Goal: Task Accomplishment & Management: Use online tool/utility

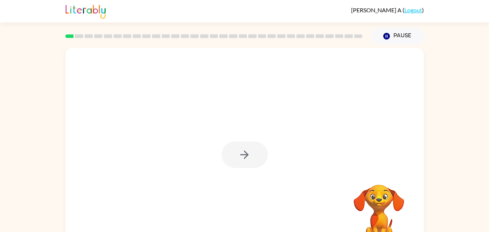
click at [434, 137] on div "Your browser must support playing .mp4 files to use Literably. Please try using…" at bounding box center [244, 150] width 489 height 210
click at [368, 205] on video "Your browser must support playing .mp4 files to use Literably. Please try using…" at bounding box center [379, 209] width 72 height 72
click at [372, 202] on video "Your browser must support playing .mp4 files to use Literably. Please try using…" at bounding box center [379, 209] width 72 height 72
click at [459, 141] on div "Your browser must support playing .mp4 files to use Literably. Please try using…" at bounding box center [244, 150] width 489 height 210
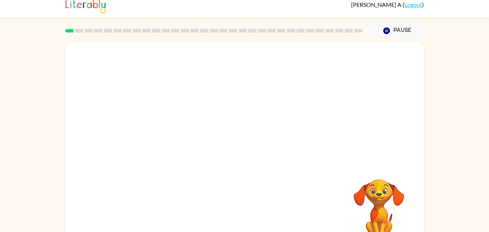
scroll to position [22, 0]
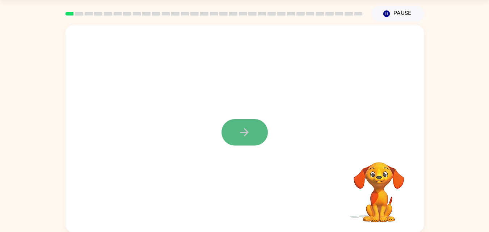
click at [251, 128] on button "button" at bounding box center [244, 132] width 46 height 26
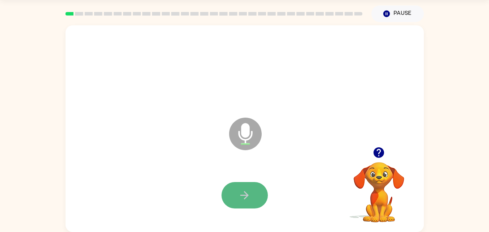
click at [249, 194] on icon "button" at bounding box center [244, 195] width 13 height 13
click at [253, 195] on button "button" at bounding box center [244, 195] width 46 height 26
click at [236, 183] on button "button" at bounding box center [244, 195] width 46 height 26
click at [377, 153] on icon "button" at bounding box center [378, 152] width 10 height 10
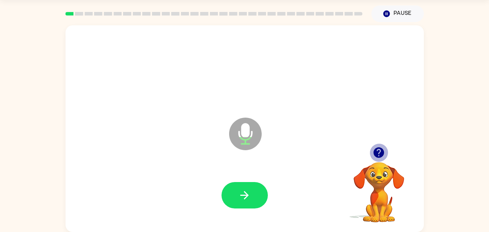
click at [377, 153] on icon "button" at bounding box center [378, 152] width 10 height 10
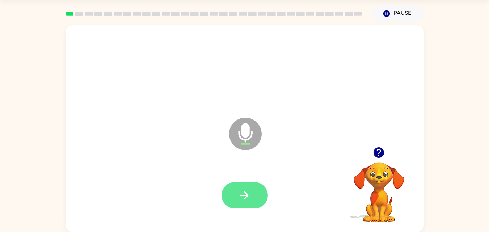
click at [238, 196] on icon "button" at bounding box center [244, 195] width 13 height 13
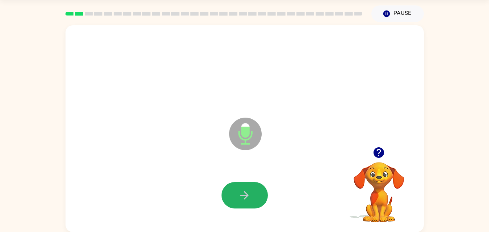
click at [240, 196] on icon "button" at bounding box center [244, 195] width 13 height 13
click at [239, 196] on icon "button" at bounding box center [244, 195] width 13 height 13
click at [238, 197] on icon "button" at bounding box center [244, 195] width 13 height 13
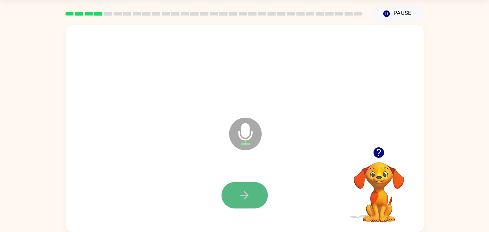
click at [241, 198] on icon "button" at bounding box center [244, 195] width 13 height 13
click at [244, 194] on icon "button" at bounding box center [244, 195] width 13 height 13
click at [244, 196] on icon "button" at bounding box center [244, 195] width 13 height 13
click at [245, 196] on icon "button" at bounding box center [244, 195] width 13 height 13
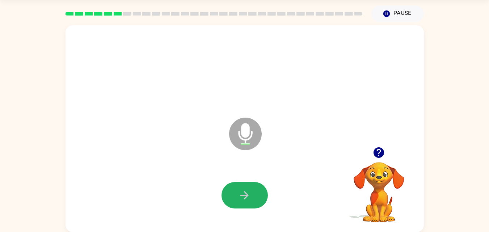
click at [245, 196] on icon "button" at bounding box center [244, 195] width 13 height 13
click at [246, 200] on icon "button" at bounding box center [244, 195] width 13 height 13
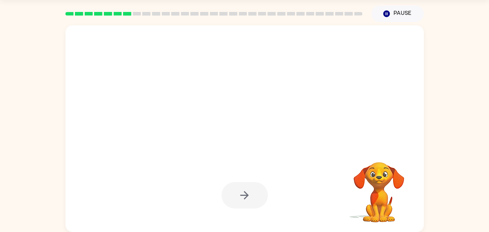
click at [387, 177] on video "Your browser must support playing .mp4 files to use Literably. Please try using…" at bounding box center [379, 187] width 72 height 72
click at [247, 195] on div at bounding box center [244, 195] width 46 height 26
click at [382, 93] on div at bounding box center [245, 69] width 344 height 59
click at [381, 177] on video "Your browser must support playing .mp4 files to use Literably. Please try using…" at bounding box center [379, 187] width 72 height 72
click at [403, 12] on button "Pause Pause" at bounding box center [397, 13] width 52 height 17
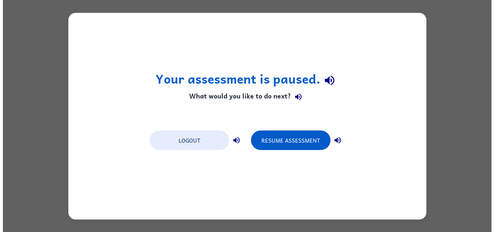
scroll to position [0, 0]
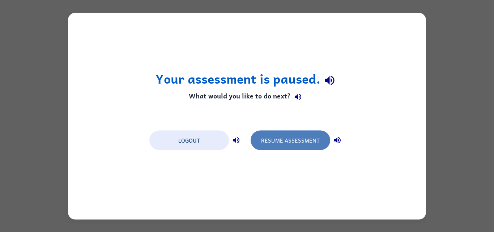
click at [294, 143] on button "Resume Assessment" at bounding box center [291, 140] width 80 height 20
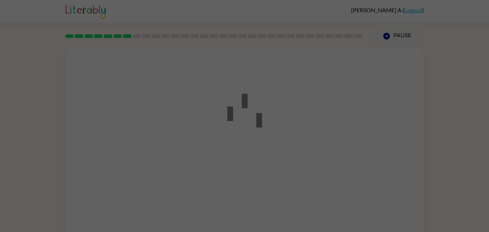
click at [54, 146] on div at bounding box center [244, 116] width 489 height 232
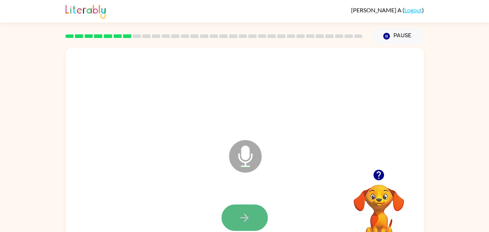
click at [232, 210] on button "button" at bounding box center [244, 217] width 46 height 26
click at [382, 162] on div "Microphone The Microphone is here when it is your turn to talk" at bounding box center [244, 151] width 358 height 207
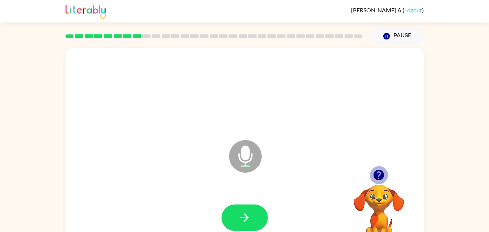
click at [381, 176] on icon "button" at bounding box center [378, 175] width 10 height 10
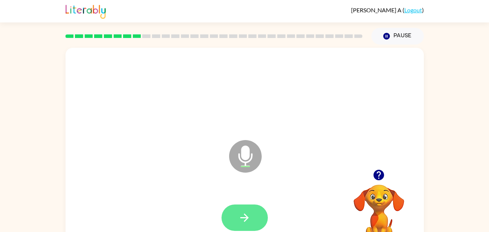
click at [247, 215] on icon "button" at bounding box center [244, 217] width 13 height 13
click at [249, 212] on icon "button" at bounding box center [244, 217] width 13 height 13
click at [249, 215] on icon "button" at bounding box center [244, 217] width 13 height 13
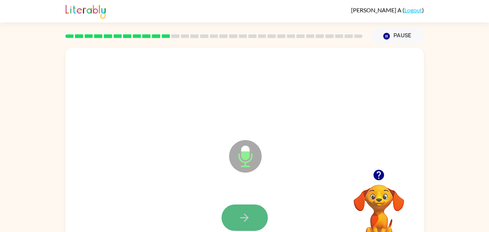
click at [249, 214] on icon "button" at bounding box center [244, 217] width 13 height 13
click at [249, 211] on icon "button" at bounding box center [244, 217] width 13 height 13
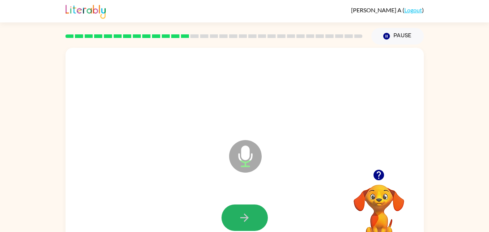
click at [250, 205] on button "button" at bounding box center [244, 217] width 46 height 26
drag, startPoint x: 250, startPoint y: 205, endPoint x: 217, endPoint y: 191, distance: 36.0
click at [217, 191] on div at bounding box center [245, 217] width 344 height 59
click at [242, 213] on icon "button" at bounding box center [244, 217] width 13 height 13
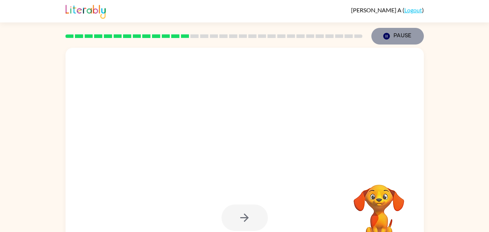
click at [407, 36] on button "Pause Pause" at bounding box center [397, 36] width 52 height 17
